Goal: Navigation & Orientation: Understand site structure

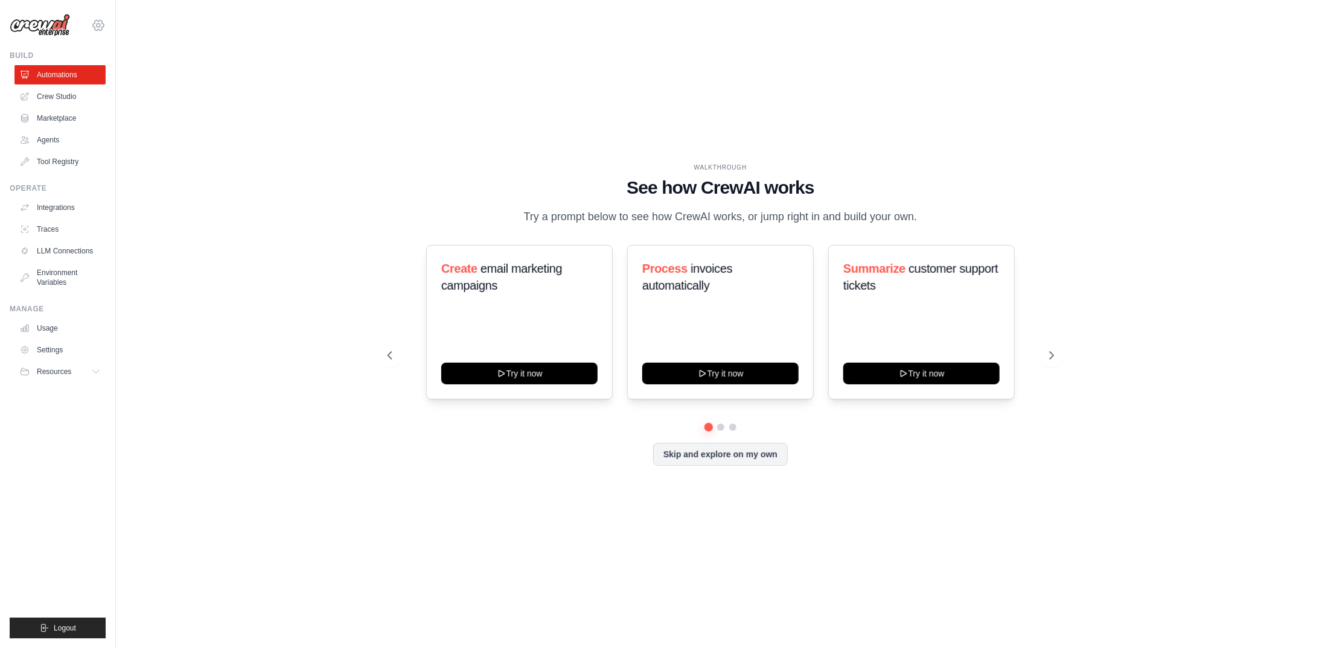
click at [94, 23] on icon at bounding box center [98, 25] width 14 height 14
click at [66, 80] on link "Settings" at bounding box center [98, 82] width 106 height 22
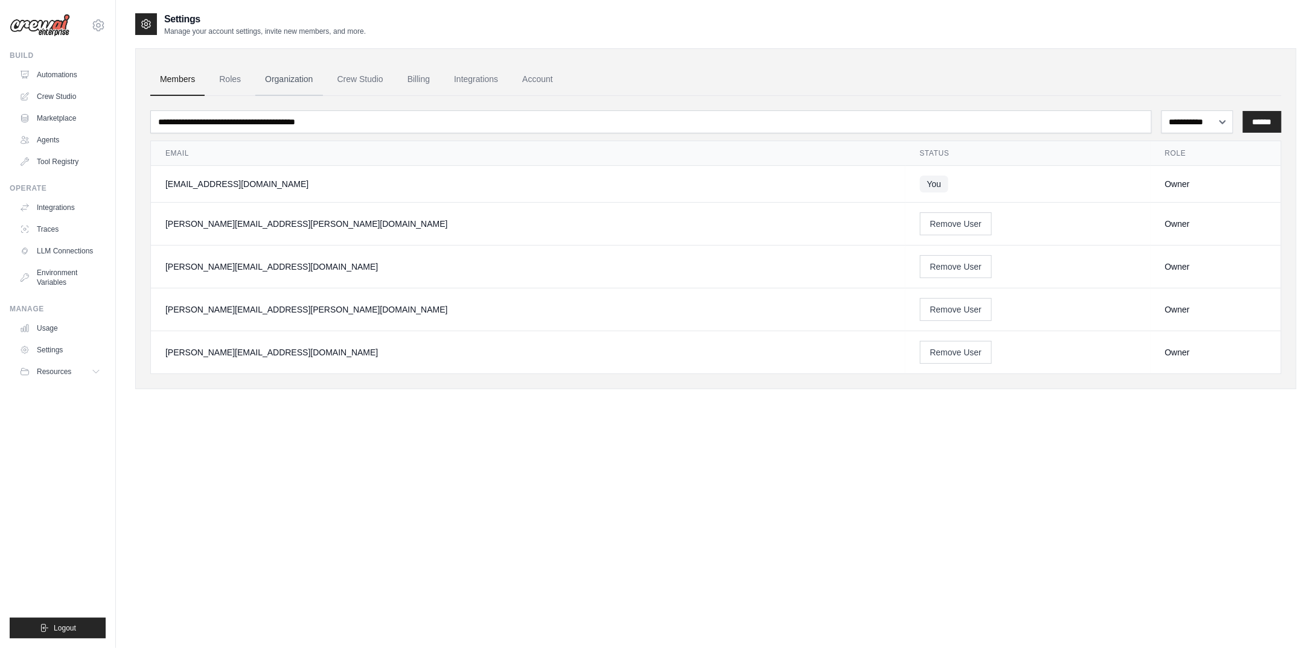
click at [286, 80] on link "Organization" at bounding box center [288, 79] width 67 height 33
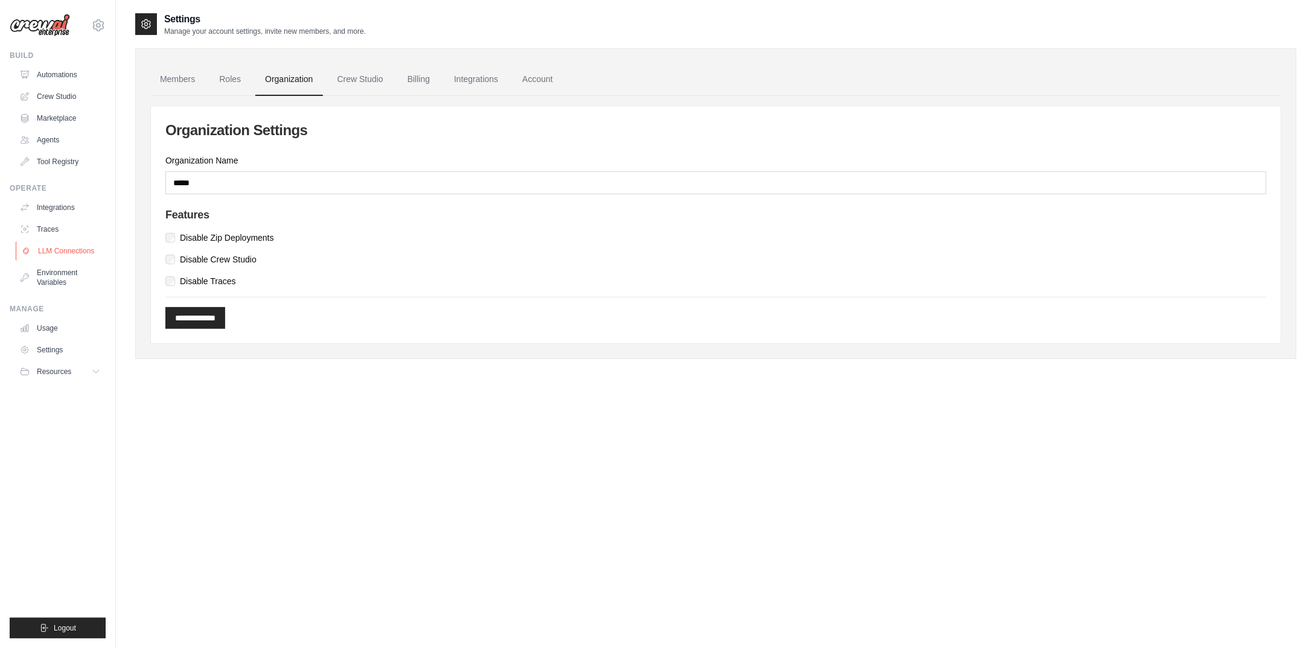
click at [57, 249] on link "LLM Connections" at bounding box center [61, 250] width 91 height 19
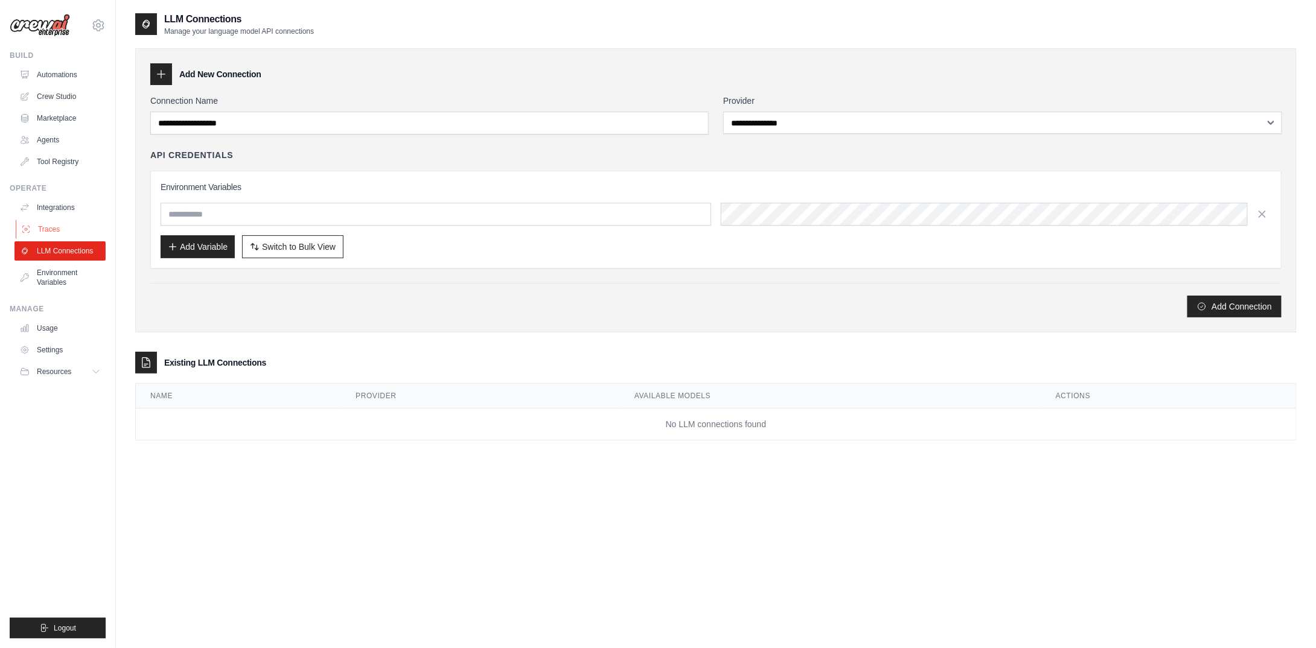
click at [48, 225] on link "Traces" at bounding box center [61, 229] width 91 height 19
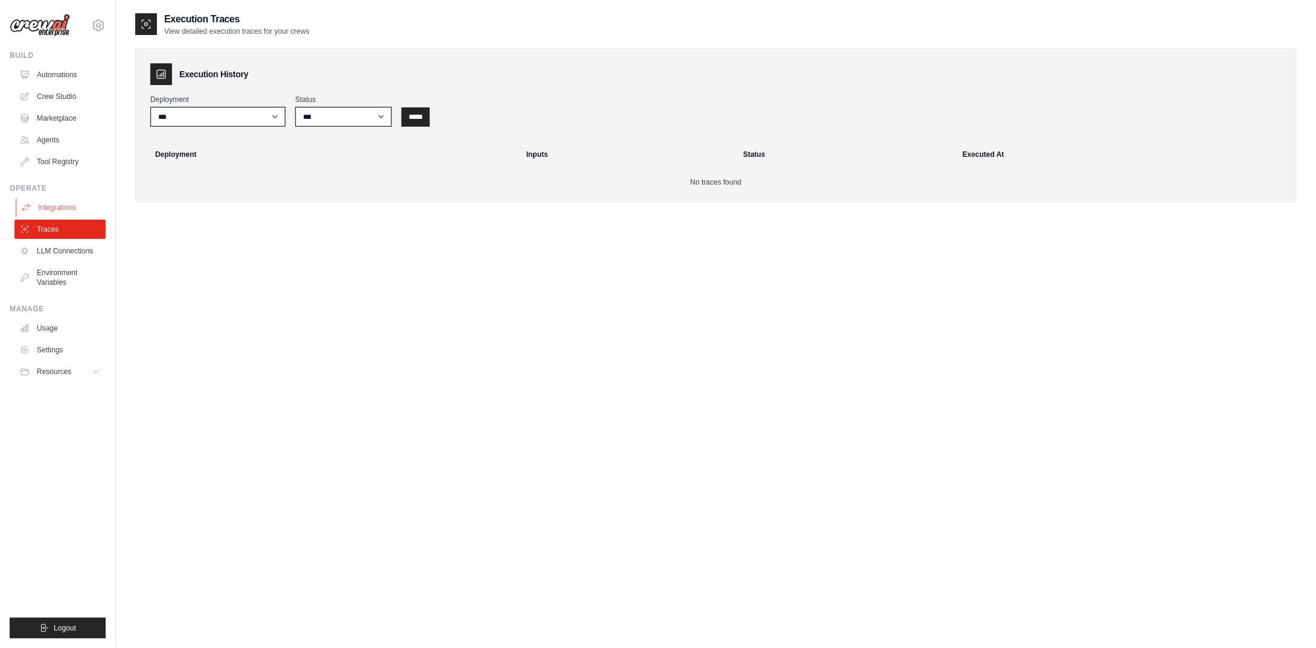
click at [57, 205] on link "Integrations" at bounding box center [61, 207] width 91 height 19
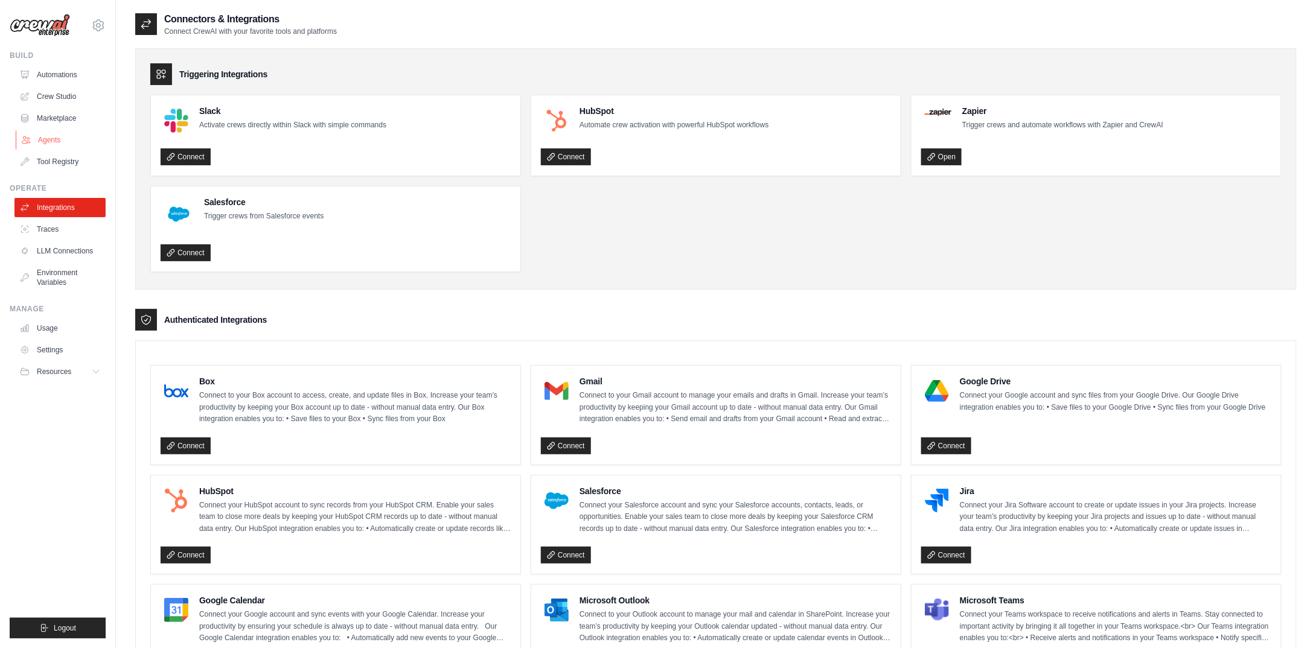
click at [46, 142] on link "Agents" at bounding box center [61, 139] width 91 height 19
